Goal: Find specific page/section

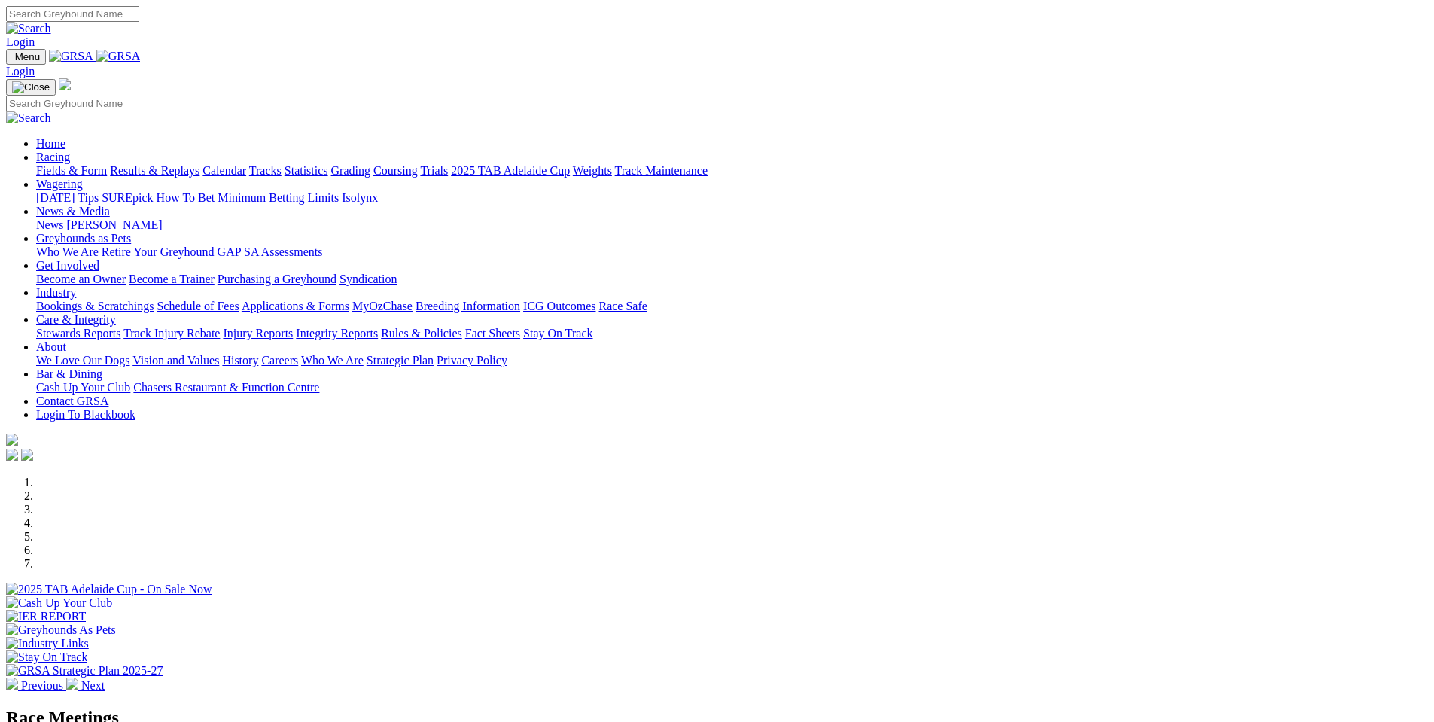
click at [462, 327] on link "Rules & Policies" at bounding box center [421, 333] width 81 height 13
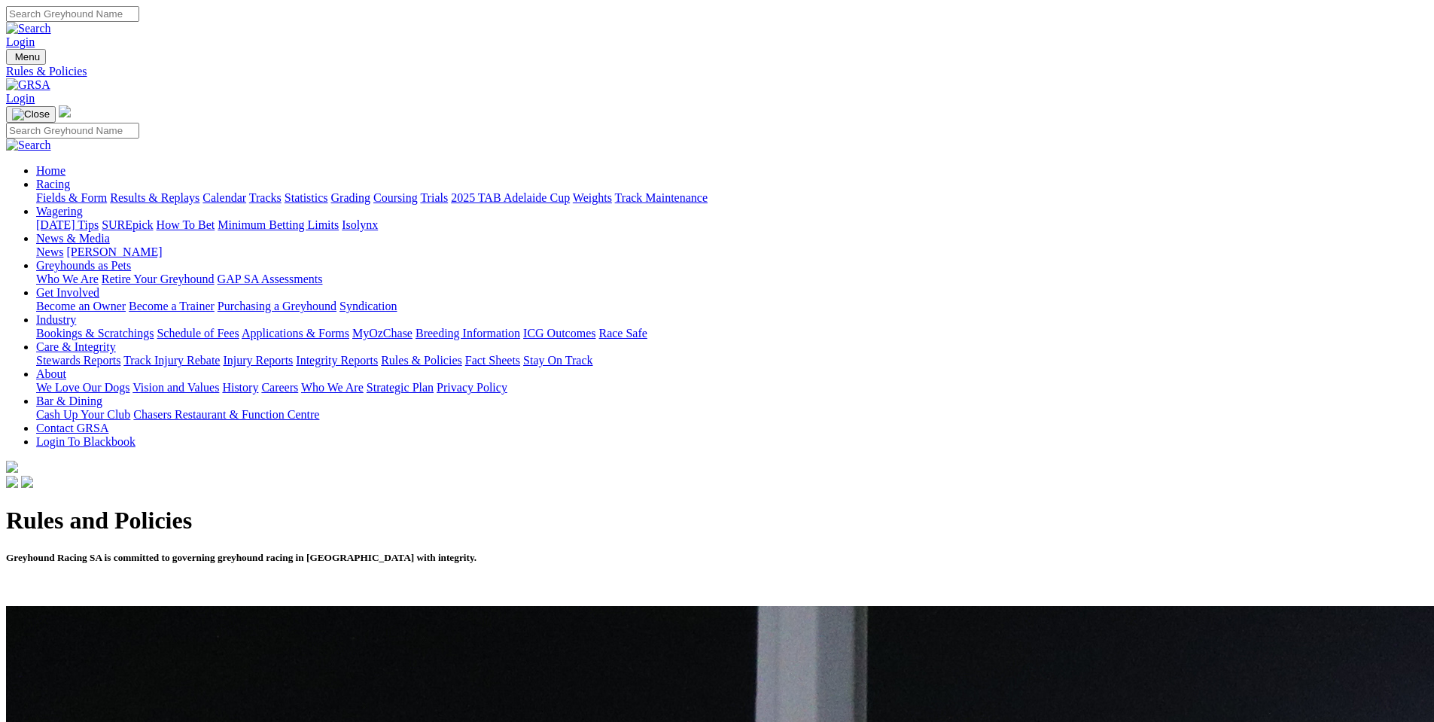
click at [520, 354] on link "Fact Sheets" at bounding box center [492, 360] width 55 height 13
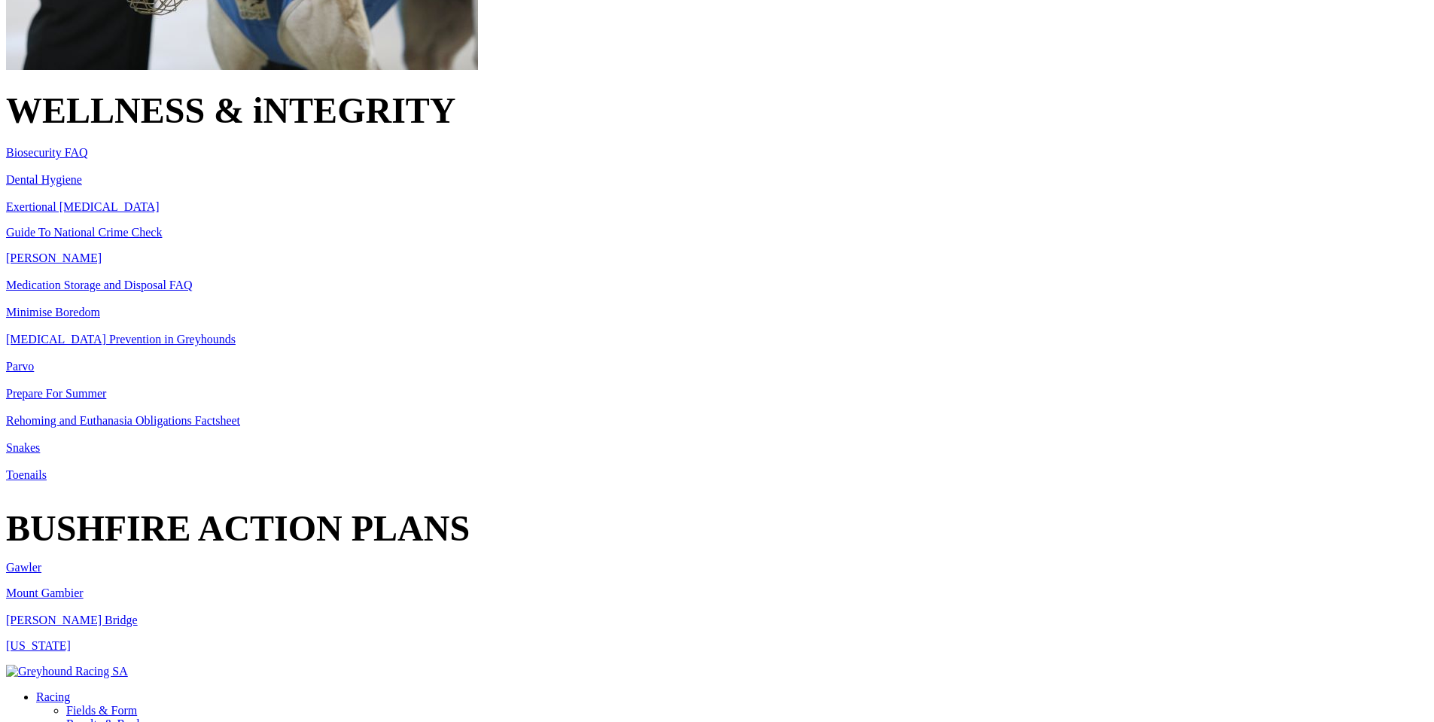
scroll to position [978, 0]
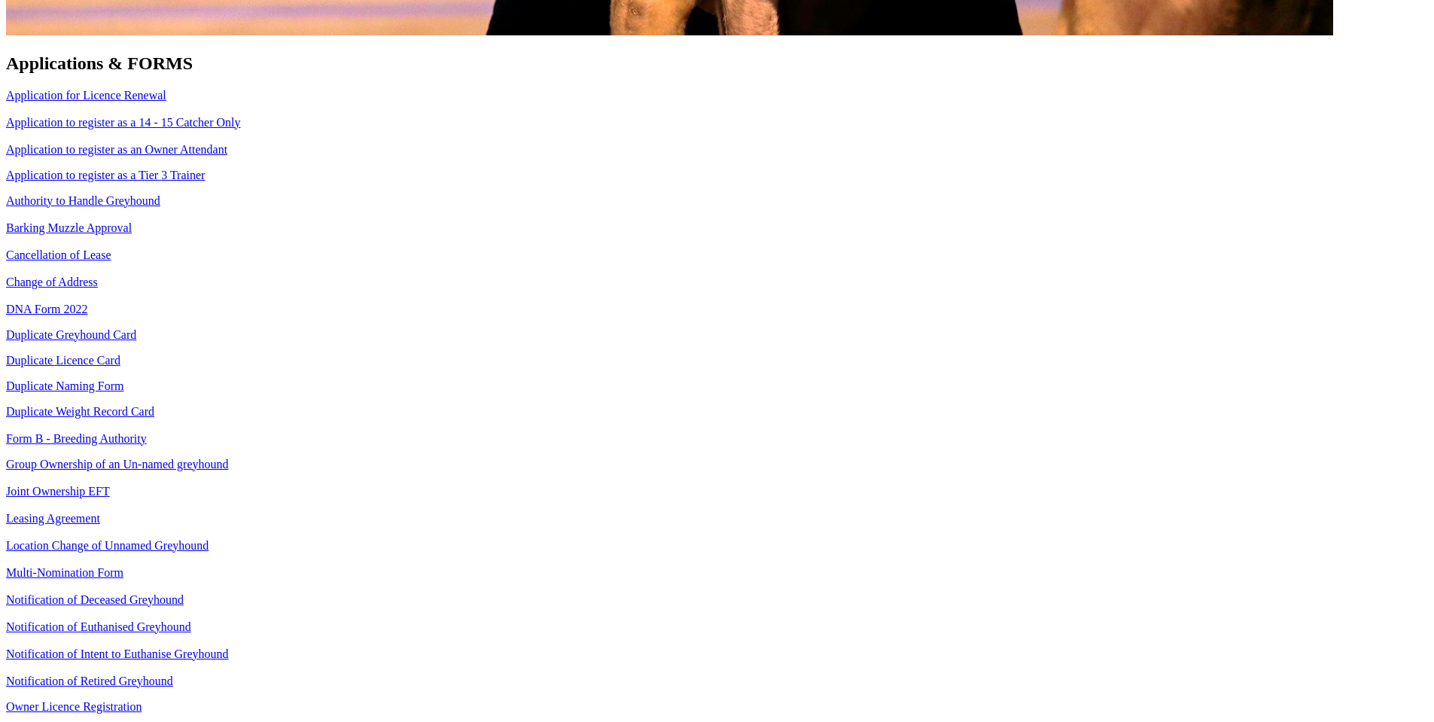
scroll to position [1505, 0]
